Goal: Information Seeking & Learning: Learn about a topic

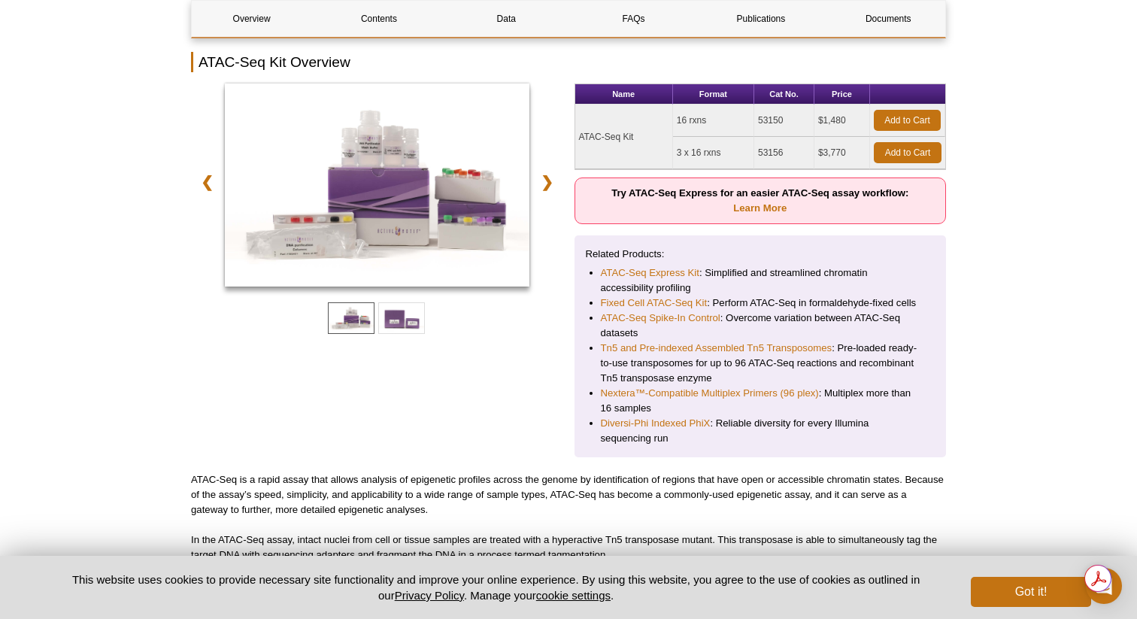
scroll to position [208, 0]
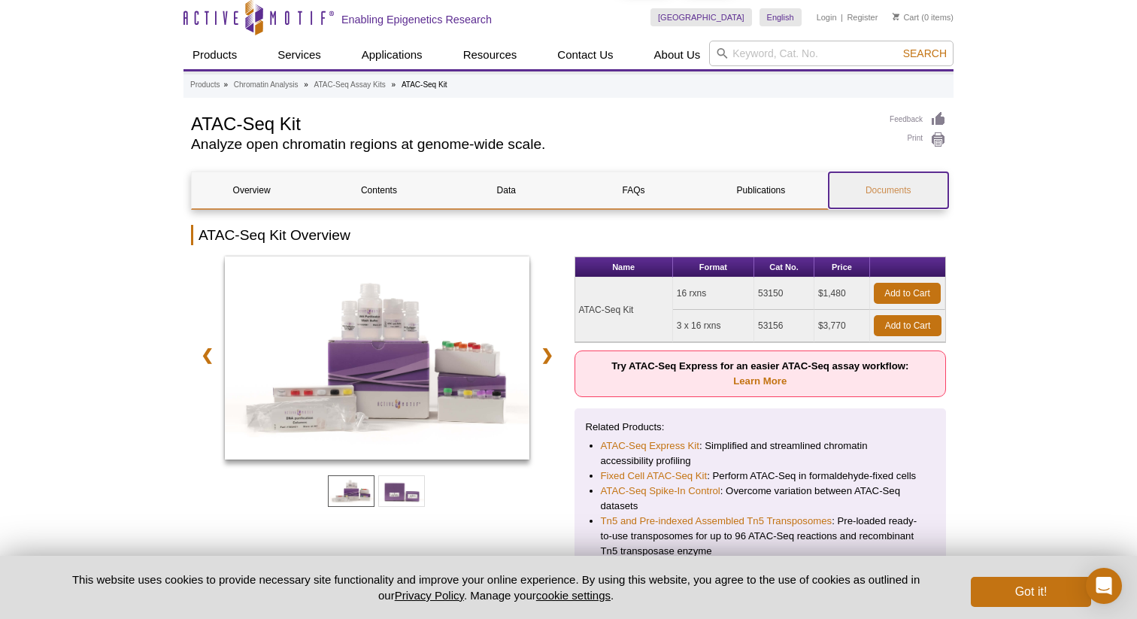
click at [934, 191] on link "Documents" at bounding box center [889, 190] width 120 height 36
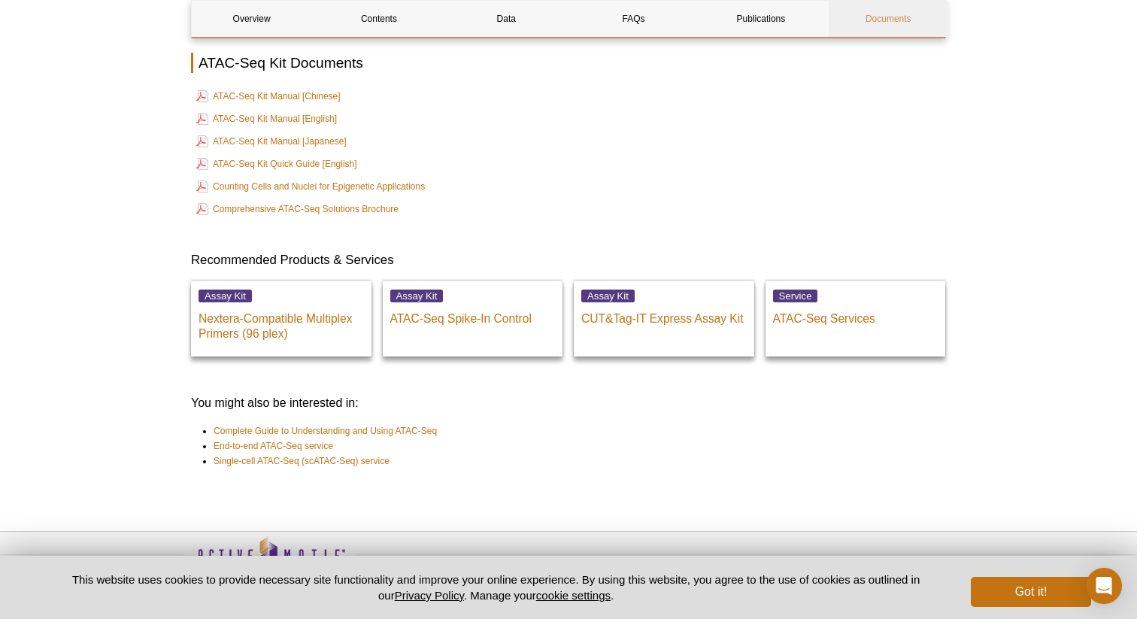
scroll to position [4116, 0]
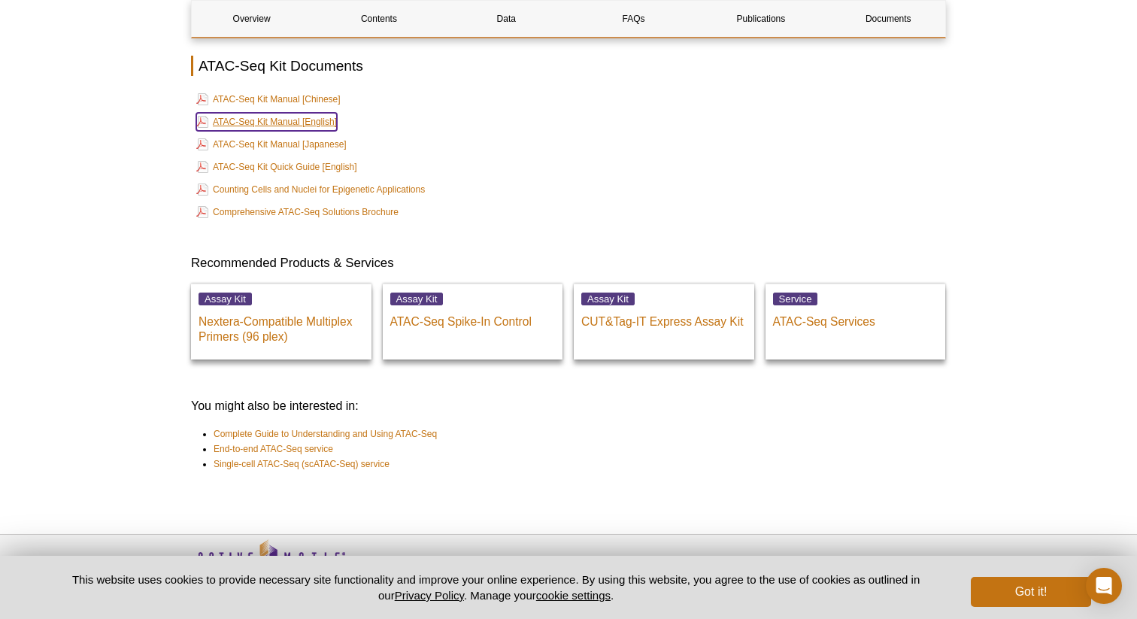
click at [263, 113] on link "ATAC-Seq Kit Manual [English]" at bounding box center [266, 122] width 141 height 18
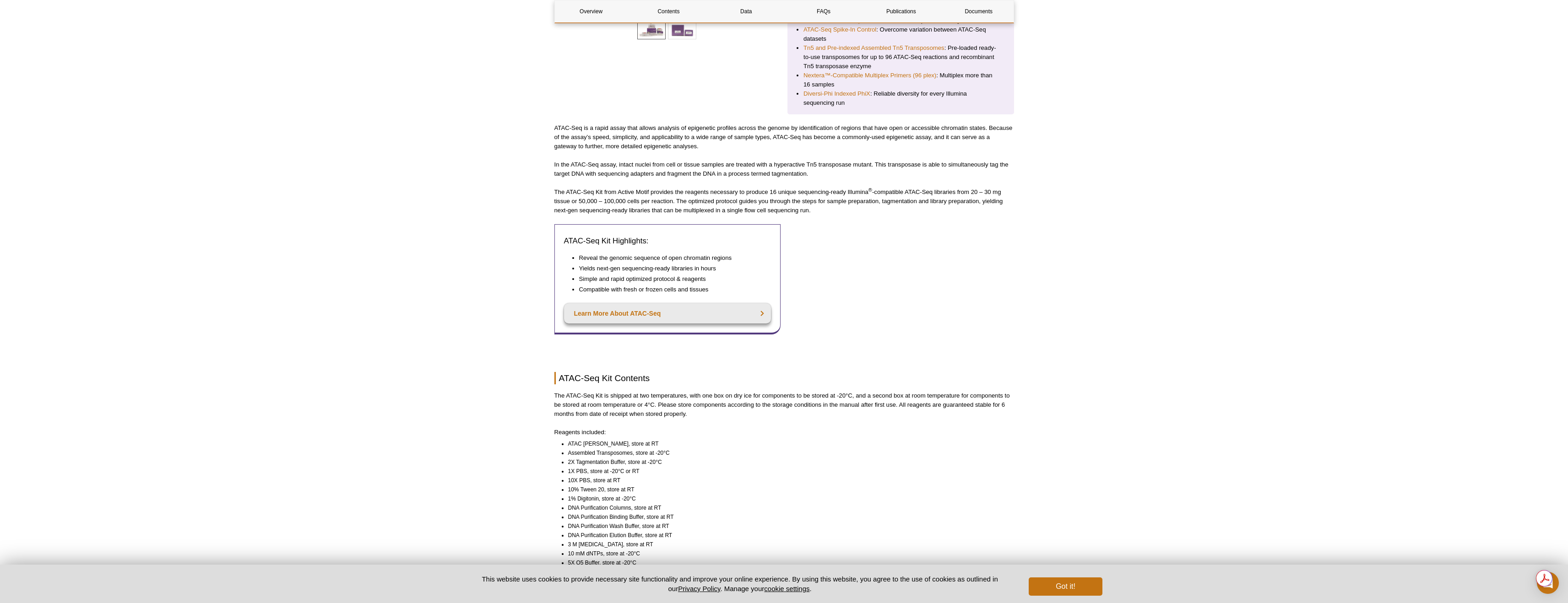
scroll to position [587, 0]
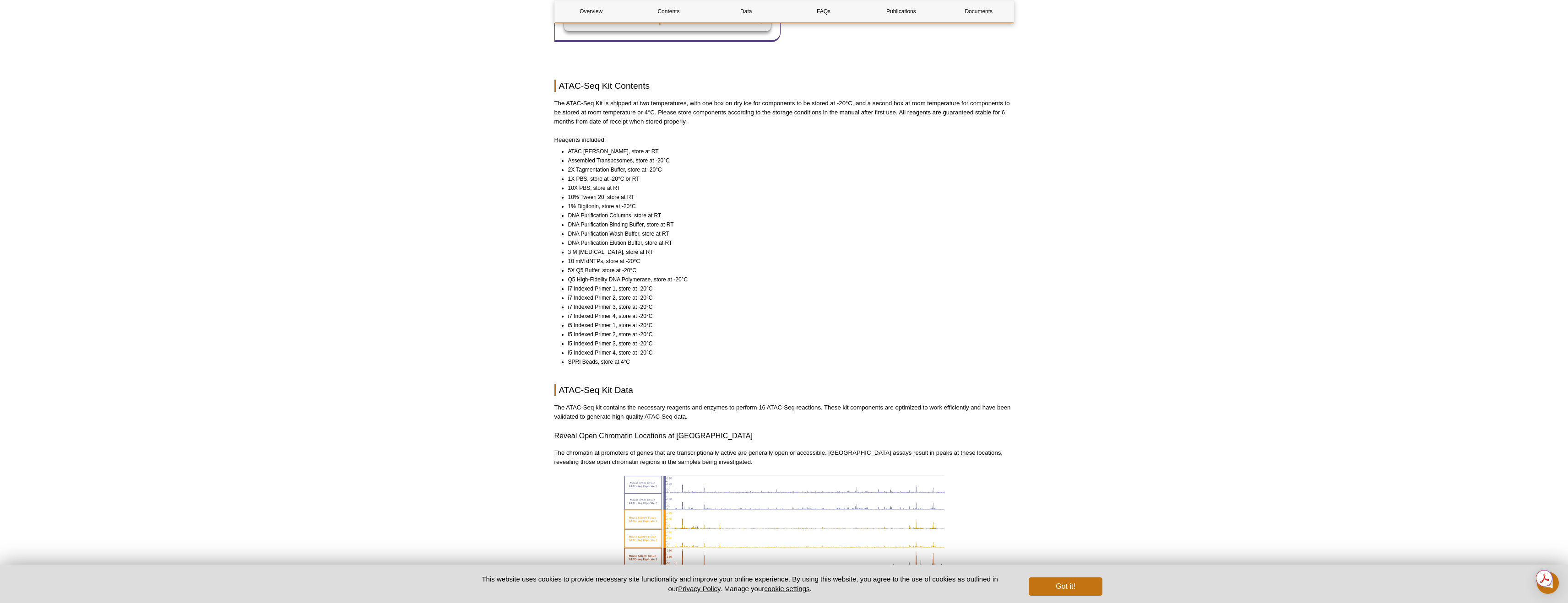
click at [574, 256] on li "3 M Sodium Acetate, store at RT" at bounding box center [786, 252] width 438 height 9
drag, startPoint x: 584, startPoint y: 252, endPoint x: 634, endPoint y: 252, distance: 50.0
click at [574, 252] on li "3 M Sodium Acetate, store at RT" at bounding box center [786, 252] width 438 height 9
click at [574, 253] on li "3 M Sodium Acetate, store at RT" at bounding box center [786, 252] width 438 height 9
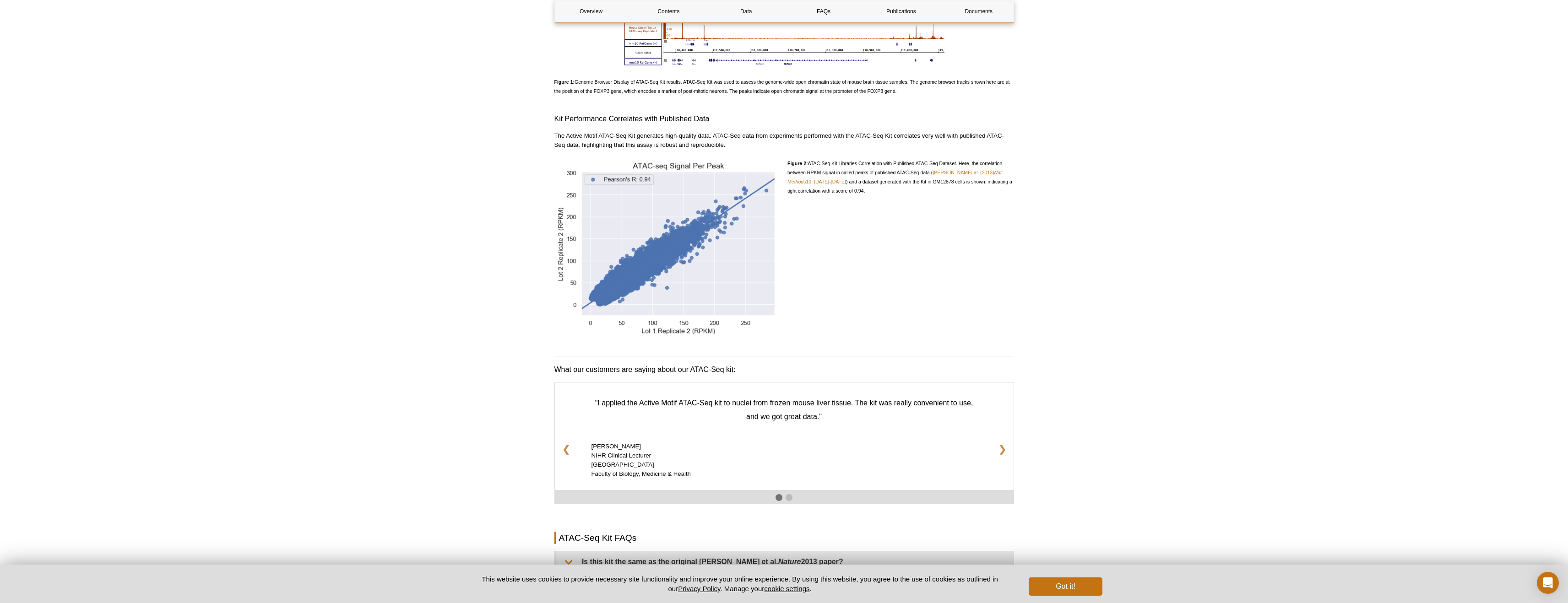
scroll to position [1596, 0]
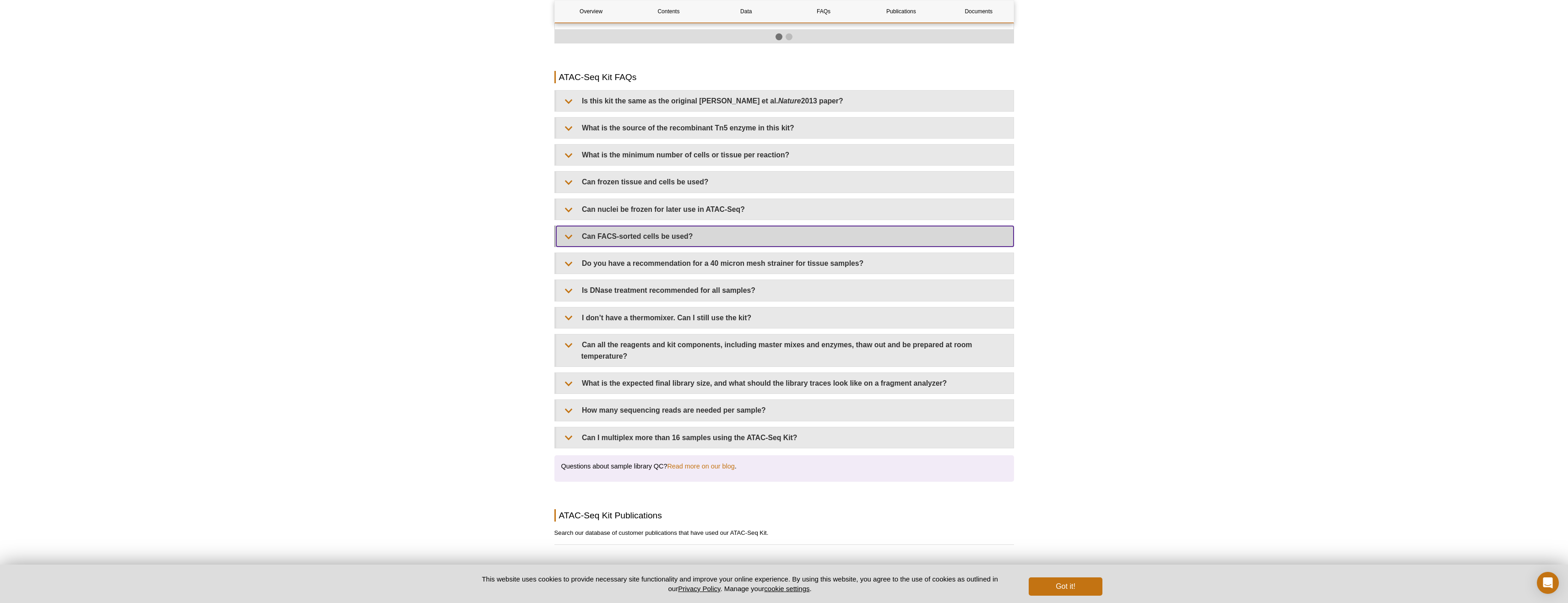
click at [574, 232] on summary "Can FACS-sorted cells be used?" at bounding box center [785, 237] width 457 height 21
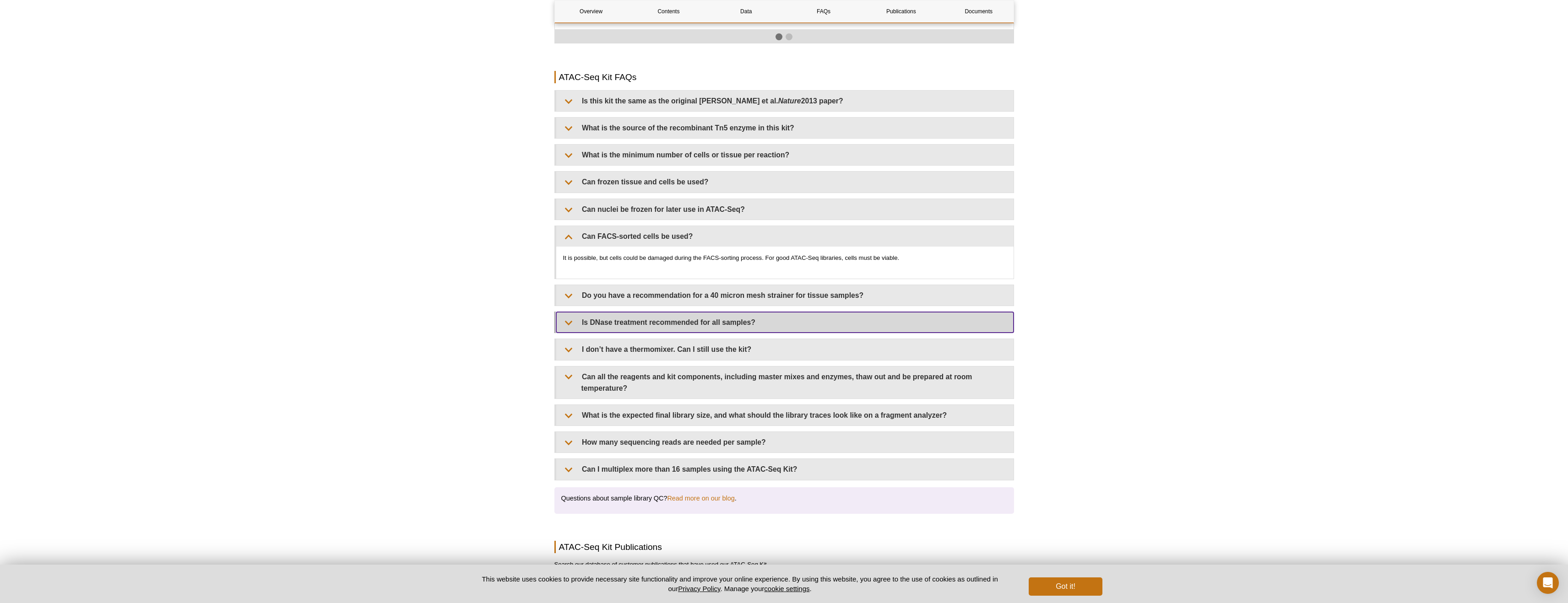
click at [574, 316] on summary "Is DNase treatment recommended for all samples?" at bounding box center [785, 322] width 457 height 21
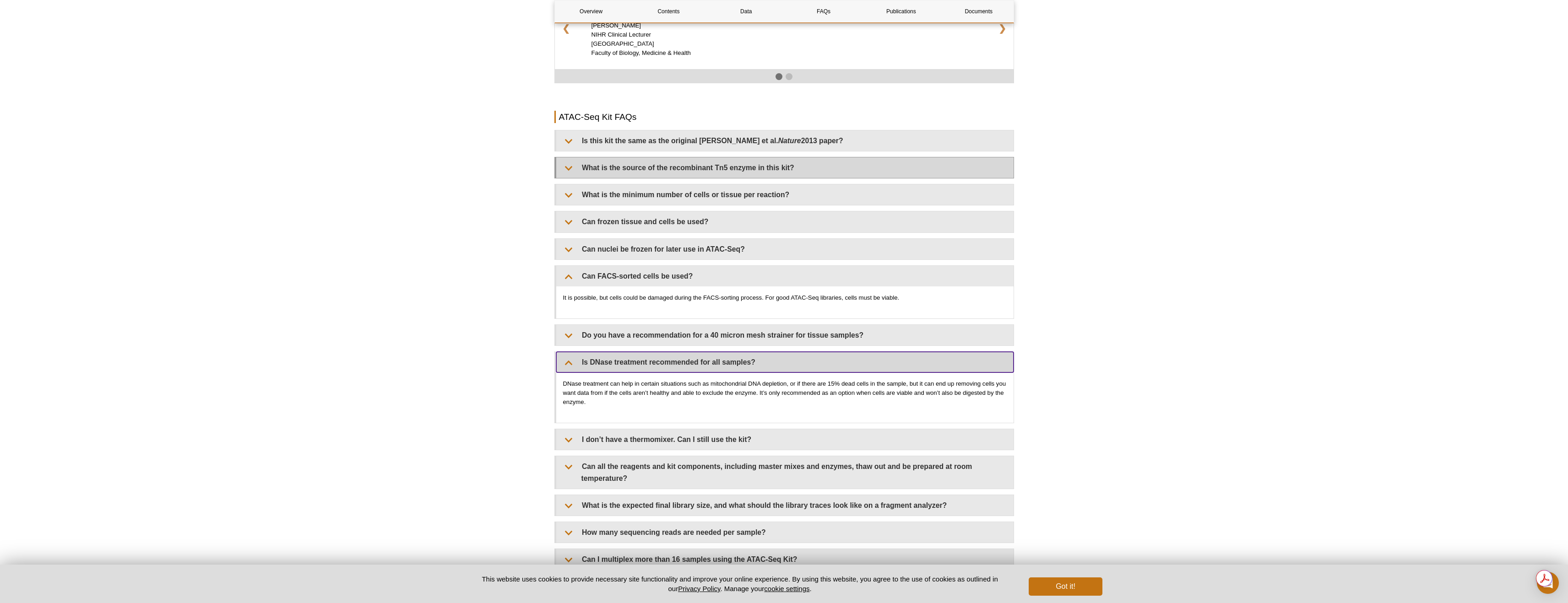
scroll to position [1390, 0]
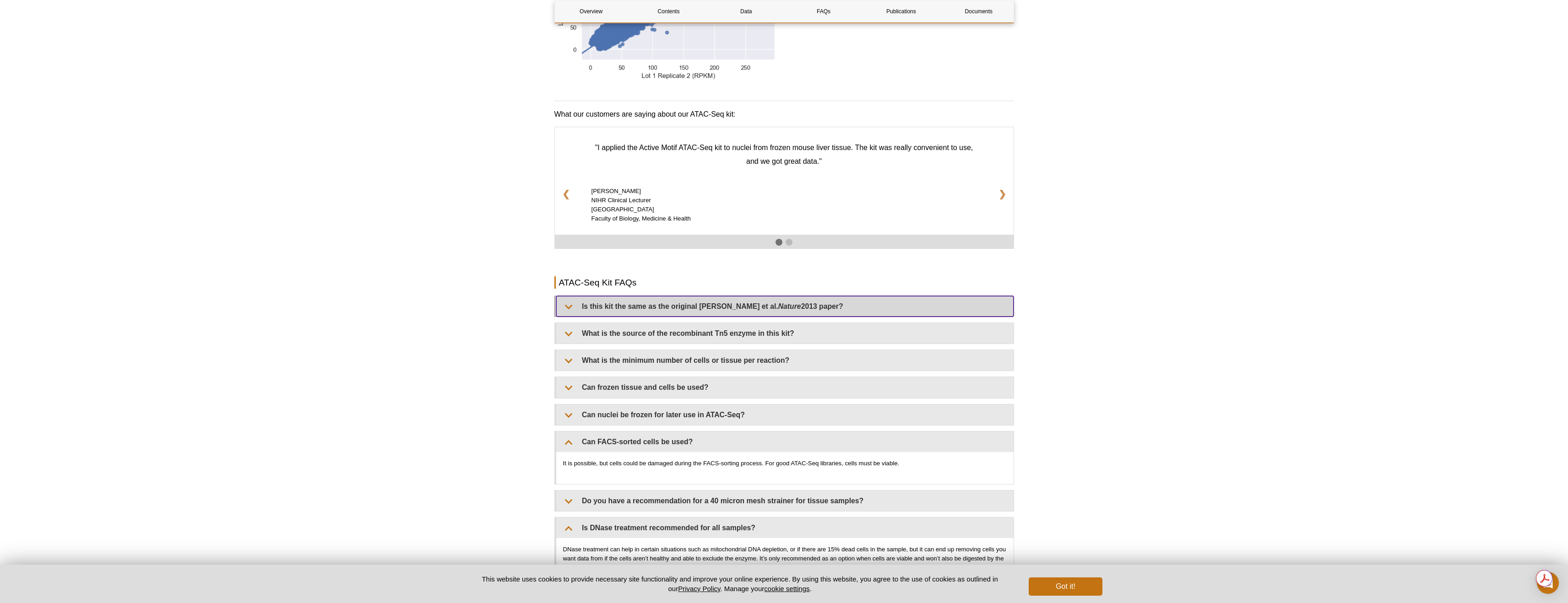
click at [574, 314] on summary "Is this kit the same as the original Buenrostro et al. Nature 2013 paper?" at bounding box center [785, 307] width 457 height 21
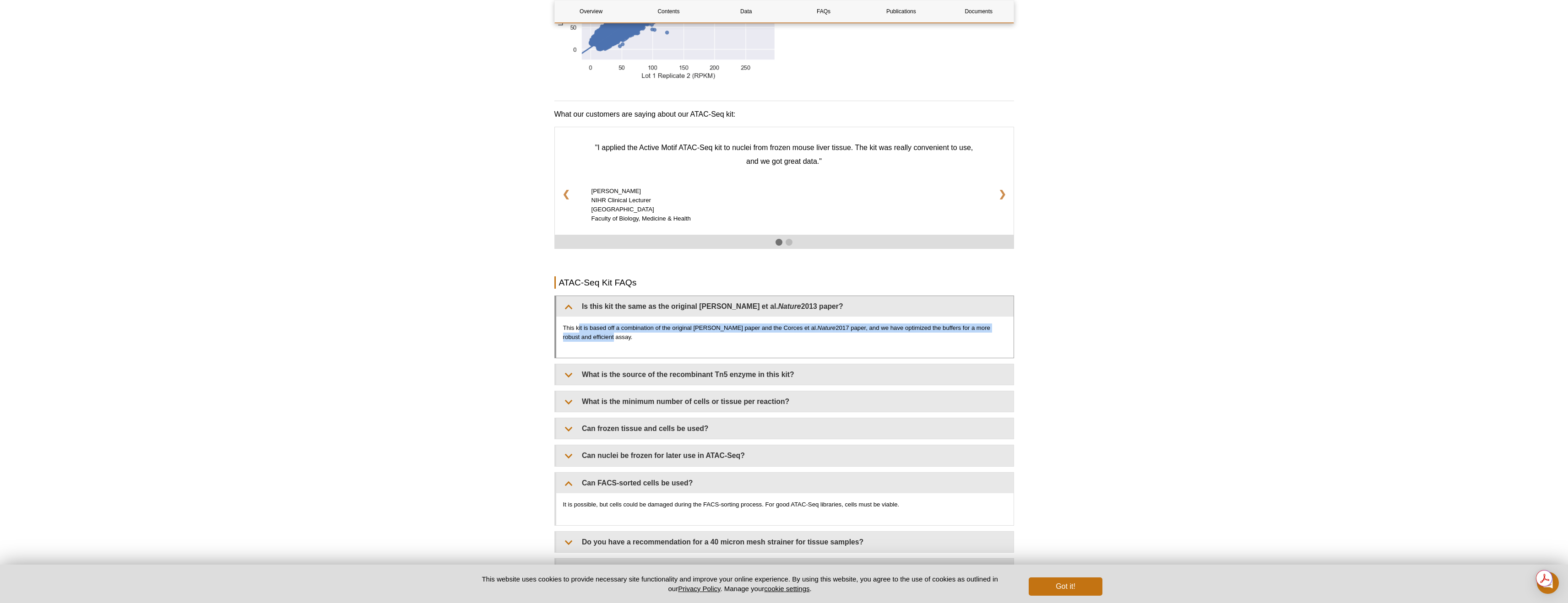
drag, startPoint x: 579, startPoint y: 332, endPoint x: 581, endPoint y: 336, distance: 4.5
click at [574, 336] on p "This kit is based off a combination of the original Buenrostro paper and the Co…" at bounding box center [785, 333] width 444 height 18
click at [574, 339] on p "This kit is based off a combination of the original Buenrostro paper and the Co…" at bounding box center [785, 333] width 444 height 18
drag, startPoint x: 600, startPoint y: 337, endPoint x: 584, endPoint y: 328, distance: 18.4
click at [574, 328] on p "This kit is based off a combination of the original Buenrostro paper and the Co…" at bounding box center [785, 333] width 444 height 18
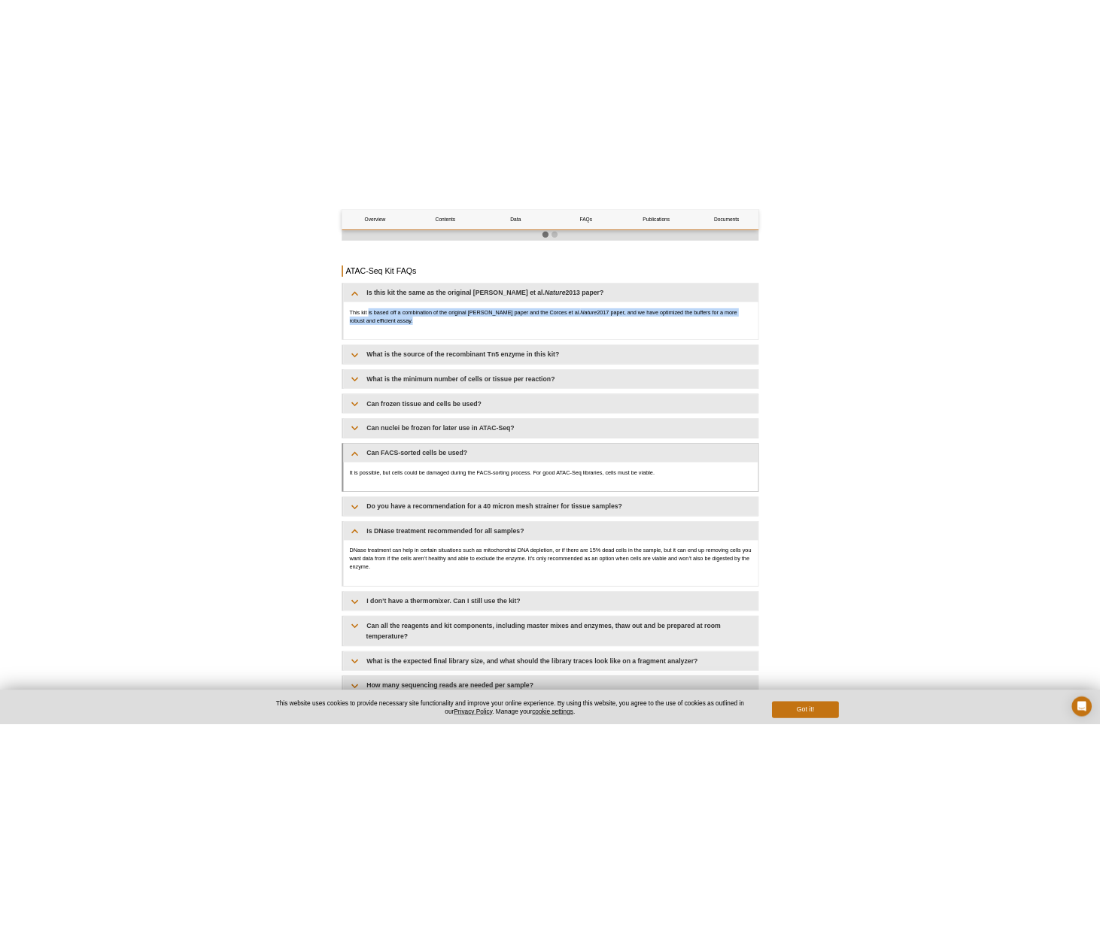
scroll to position [2640, 0]
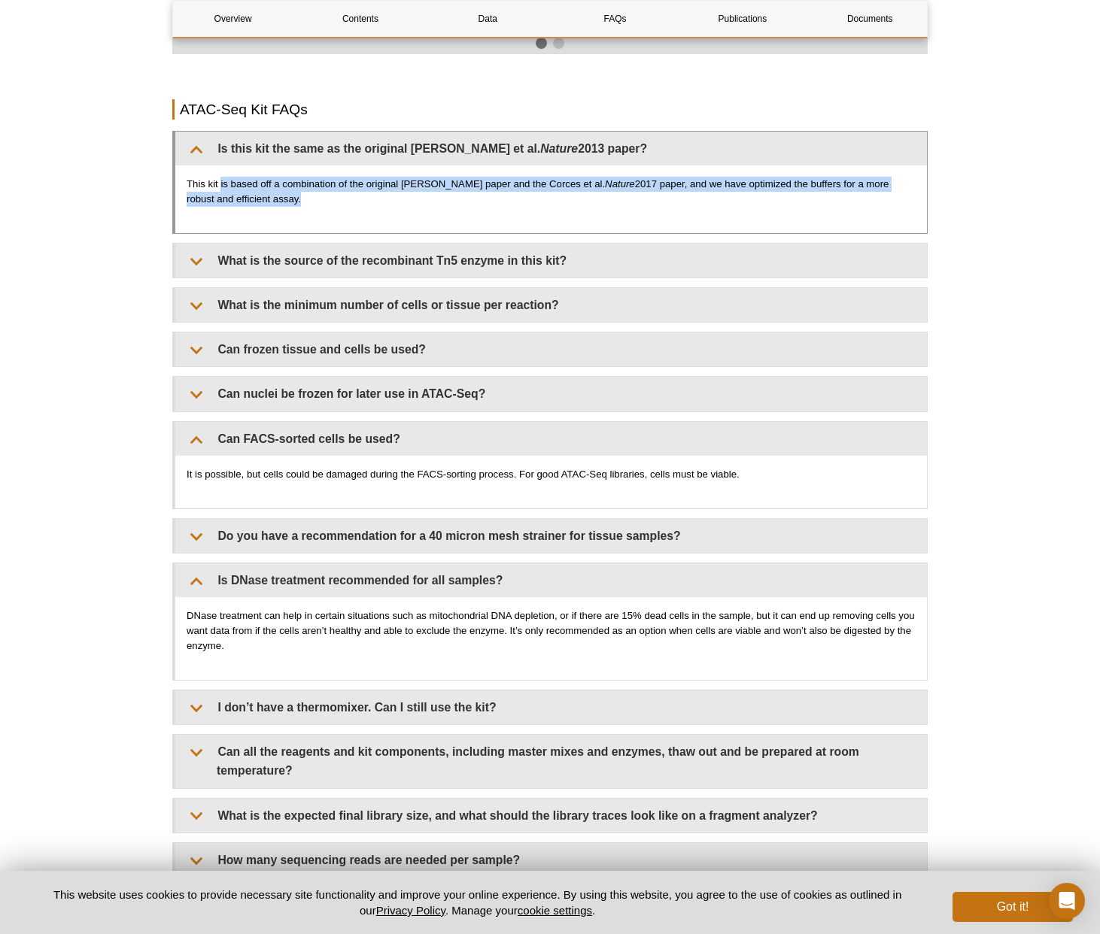
click at [374, 186] on p "This kit is based off a combination of the original Buenrostro paper and the Co…" at bounding box center [551, 192] width 729 height 30
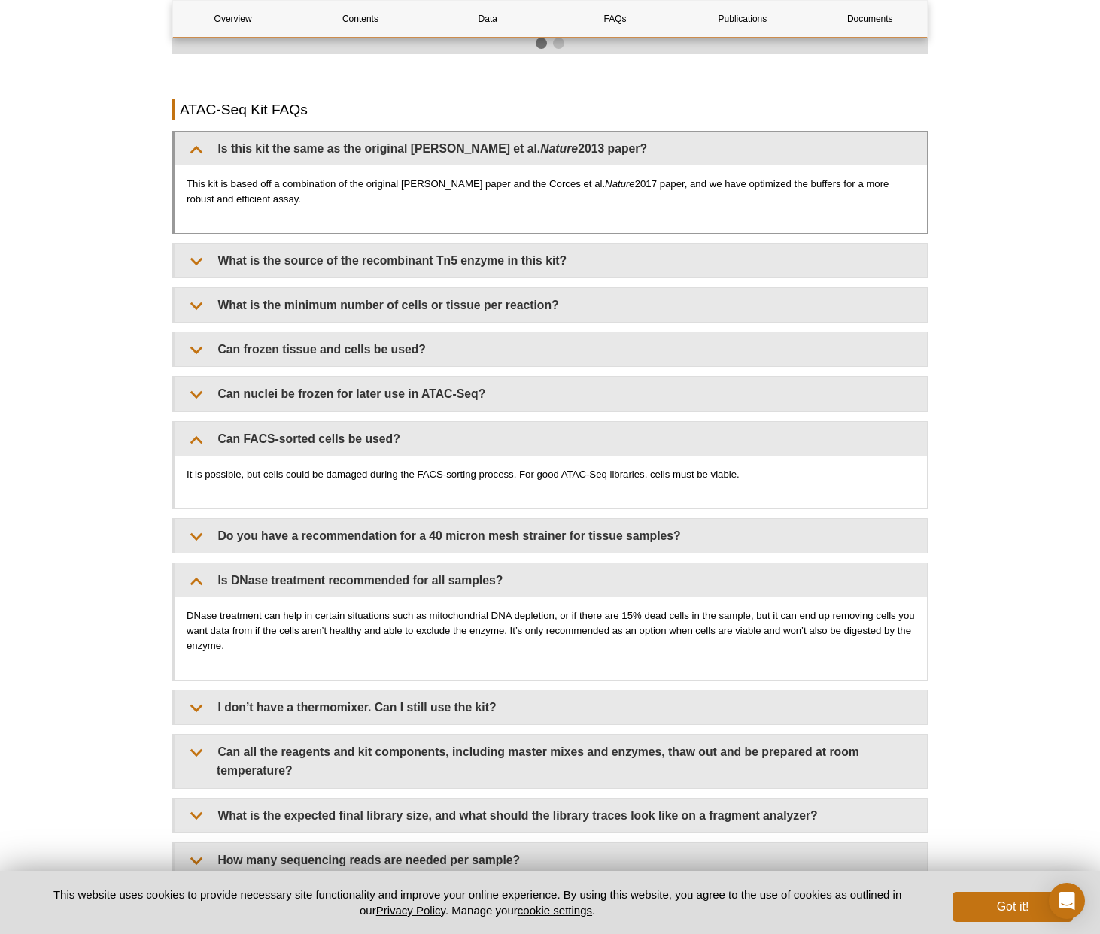
drag, startPoint x: 288, startPoint y: 184, endPoint x: 293, endPoint y: 207, distance: 23.2
click at [293, 207] on div "This kit is based off a combination of the original Buenrostro paper and the Co…" at bounding box center [550, 199] width 751 height 68
click at [284, 184] on p "This kit is based off a combination of the original Buenrostro paper and the Co…" at bounding box center [551, 192] width 729 height 30
click at [281, 198] on p "This kit is based off a combination of the original Buenrostro paper and the Co…" at bounding box center [551, 192] width 729 height 30
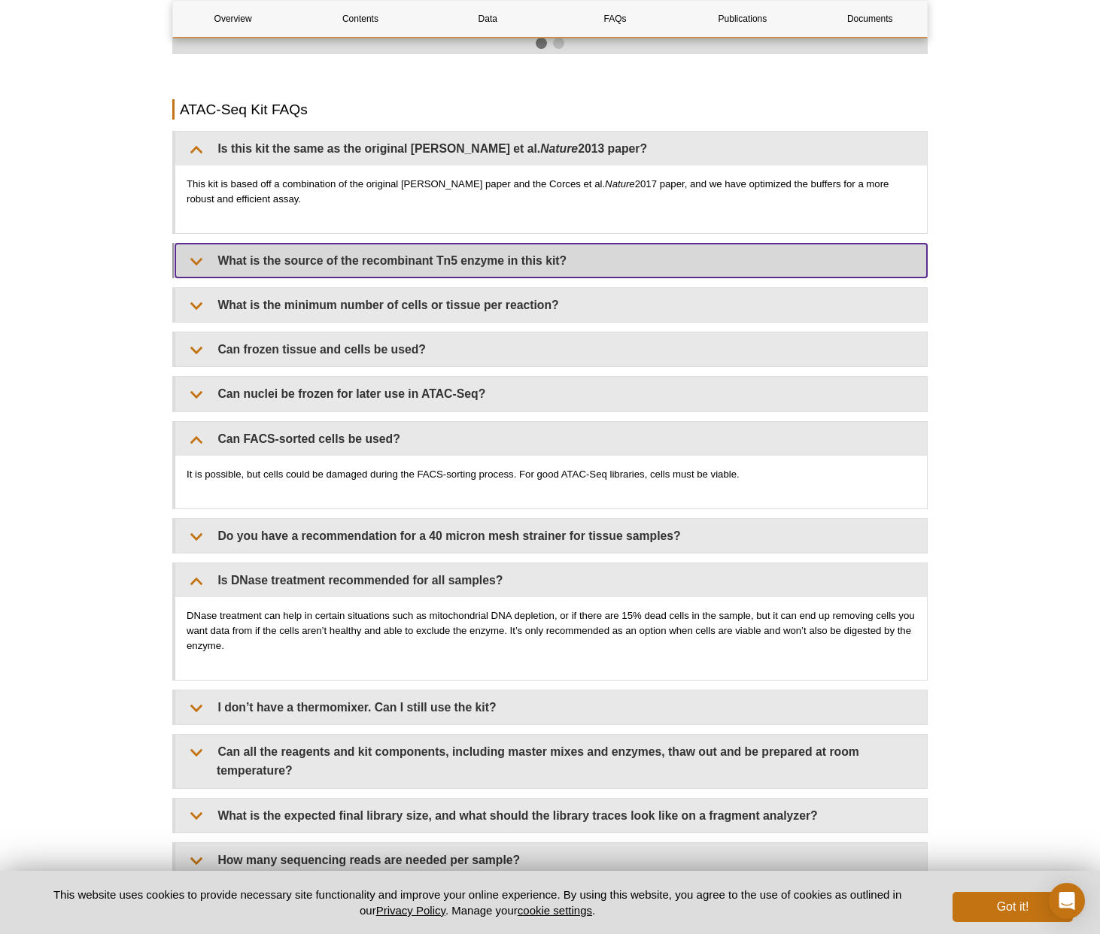
click at [284, 261] on summary "What is the source of the recombinant Tn5 enzyme in this kit?" at bounding box center [550, 261] width 751 height 34
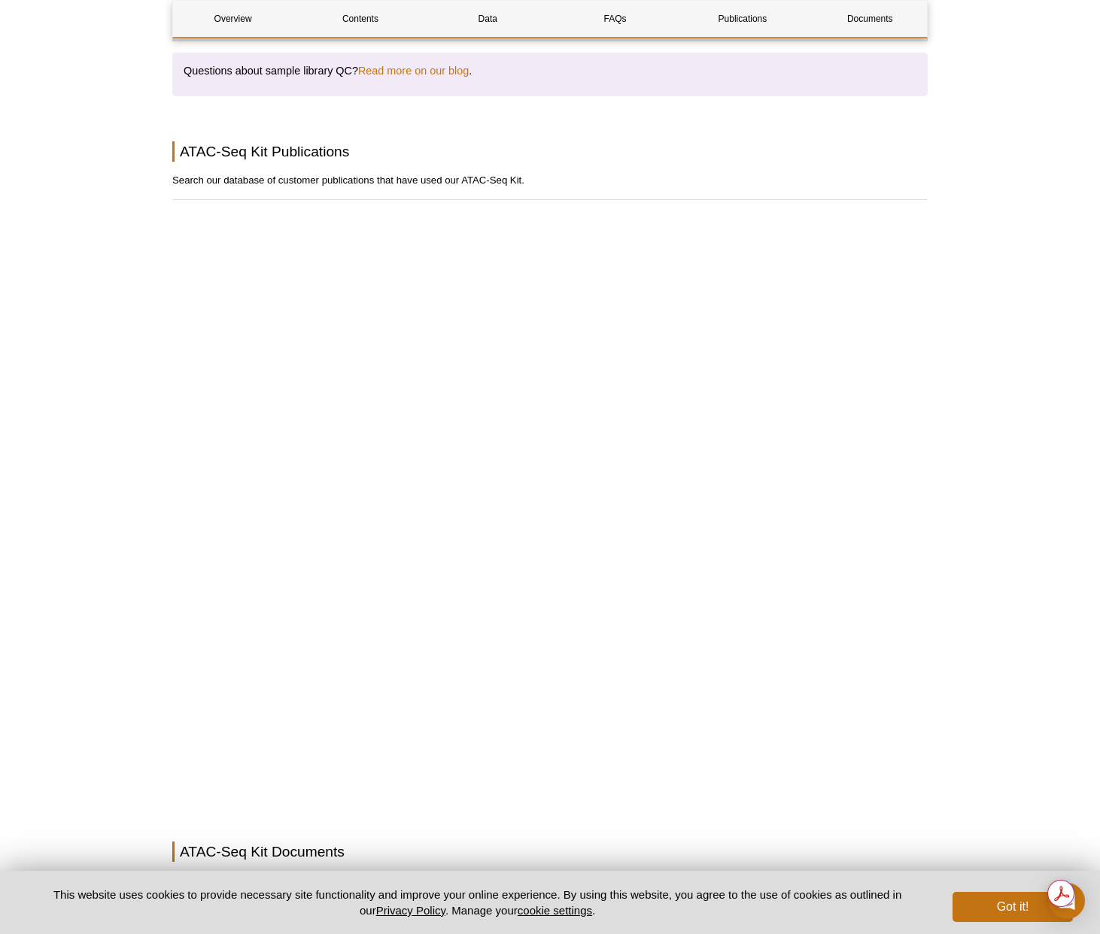
scroll to position [3746, 0]
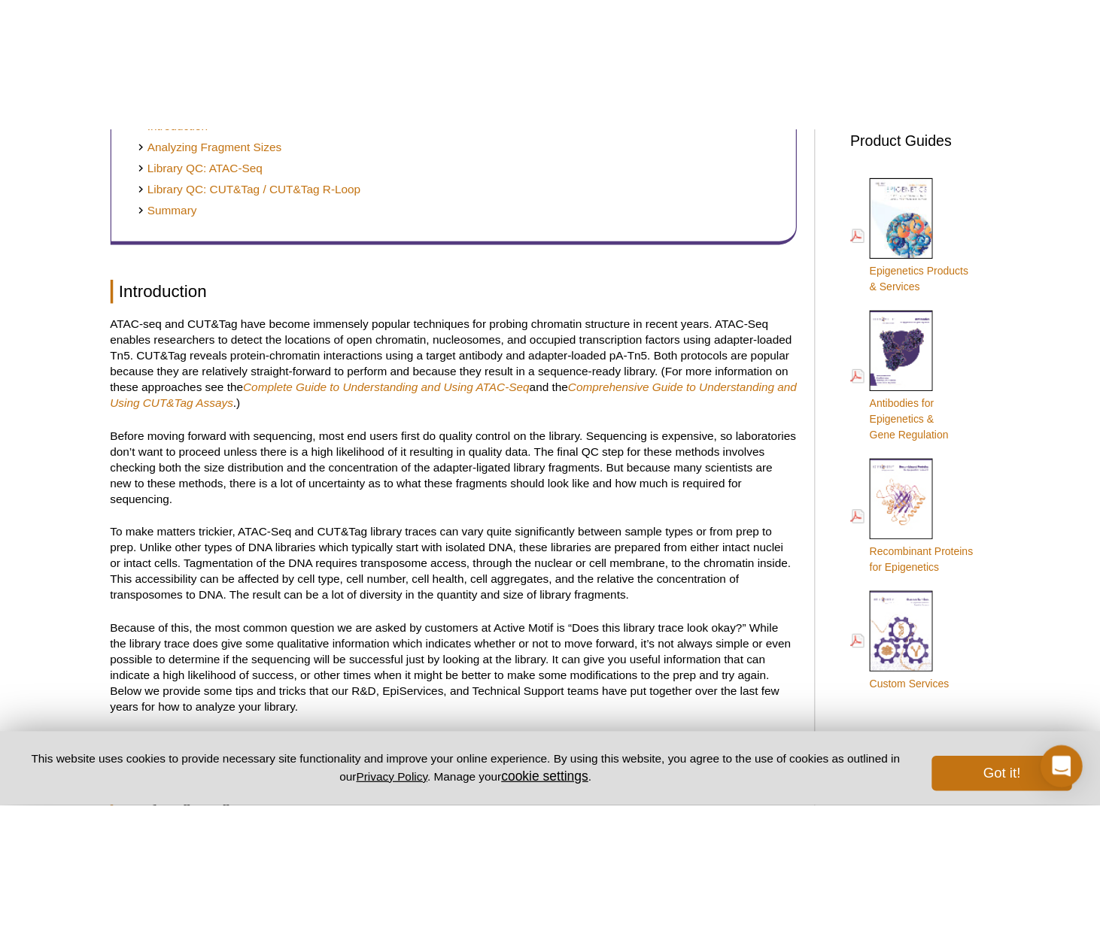
scroll to position [675, 0]
